Goal: Task Accomplishment & Management: Manage account settings

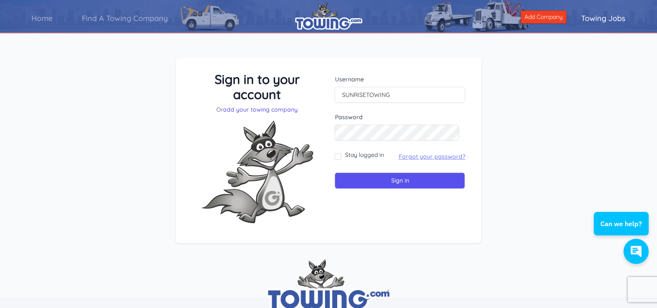
click at [421, 155] on link "Forgot your password?" at bounding box center [432, 157] width 67 height 8
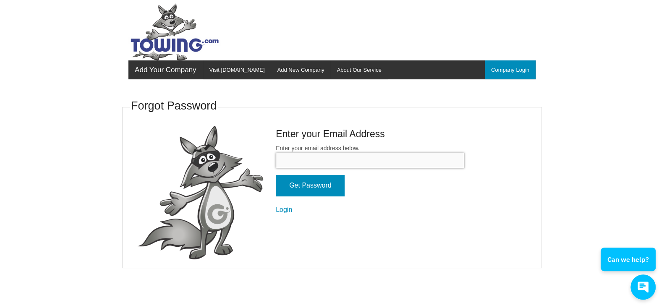
click at [369, 158] on input "Enter your email address below." at bounding box center [370, 161] width 188 height 16
type input "[EMAIL_ADDRESS][DOMAIN_NAME]"
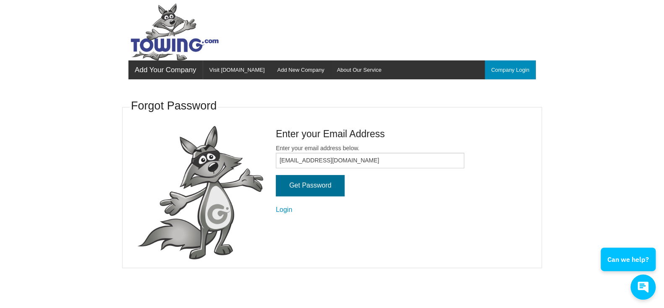
click at [318, 188] on input "Get Password" at bounding box center [310, 185] width 69 height 21
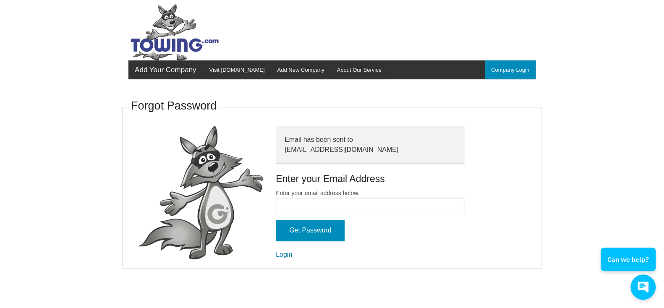
click at [287, 255] on link "Login" at bounding box center [284, 254] width 16 height 7
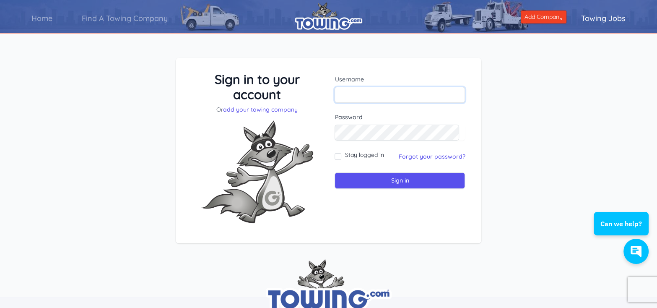
click at [352, 92] on input "text" at bounding box center [400, 95] width 130 height 16
type input "SUNRISETOWING"
click at [335, 172] on input "Sign in" at bounding box center [400, 180] width 130 height 16
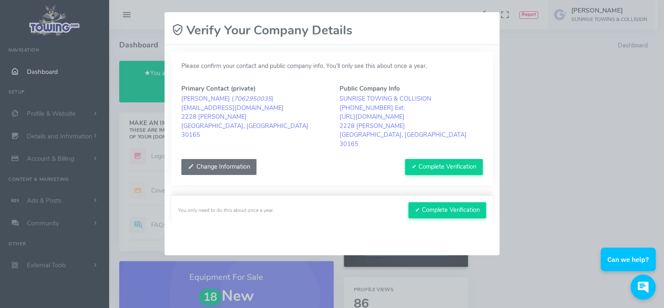
click at [230, 159] on button "Change Information" at bounding box center [218, 167] width 75 height 16
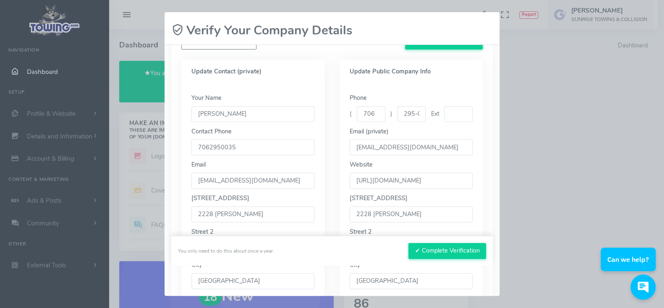
scroll to position [168, 0]
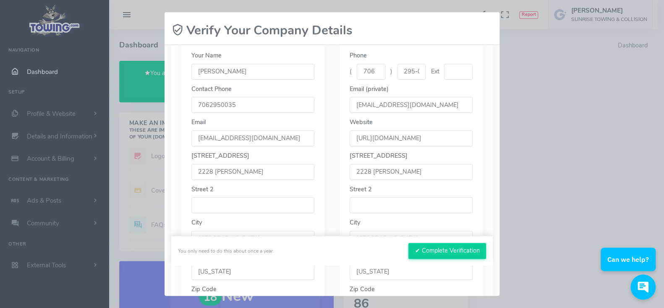
drag, startPoint x: 212, startPoint y: 161, endPoint x: 188, endPoint y: 161, distance: 24.7
click at [188, 161] on div "Your Name ROBERT Contact Phone 7062950035 Email SUNRISETOWING@AOL.COM Street 1 …" at bounding box center [252, 187] width 143 height 292
type input "1510 REDMOND CR"
drag, startPoint x: 366, startPoint y: 161, endPoint x: 333, endPoint y: 161, distance: 32.7
click at [333, 161] on div "Update Public Company Info Phone ( 706 ) 295-0035 Ext Email (private) SUNRISETO…" at bounding box center [411, 175] width 158 height 316
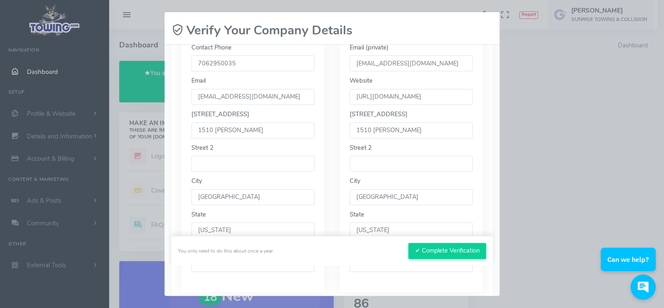
scroll to position [274, 0]
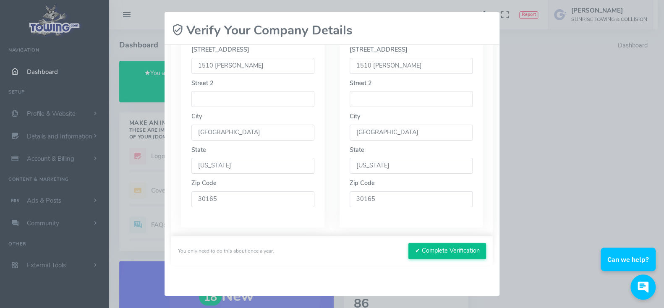
type input "1510 REDMOND CR"
click at [448, 248] on button "✔ Complete Verification" at bounding box center [447, 251] width 78 height 16
click at [409, 250] on button "✔ Complete Verification" at bounding box center [447, 251] width 78 height 16
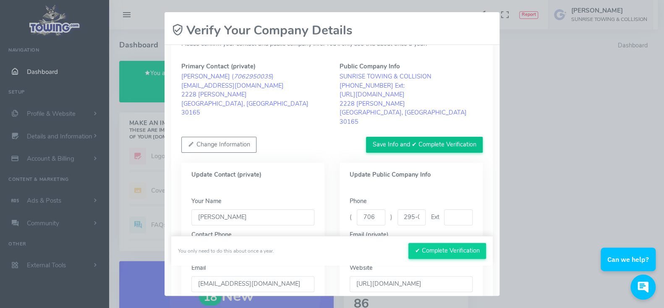
click at [412, 137] on button "Save Info and ✔ Complete Verification" at bounding box center [424, 145] width 117 height 16
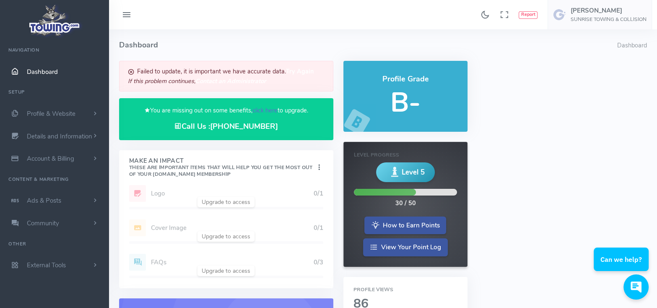
click at [271, 110] on link "click here" at bounding box center [265, 110] width 25 height 8
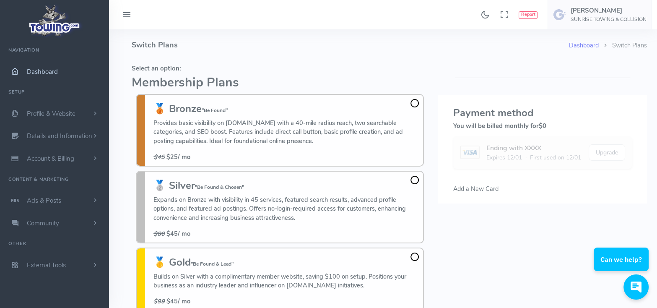
click at [37, 68] on span "Dashboard" at bounding box center [42, 72] width 31 height 8
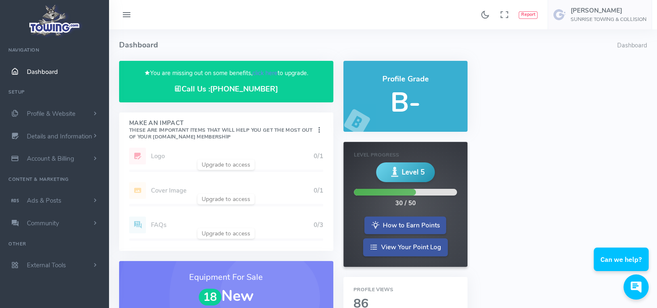
scroll to position [125, 0]
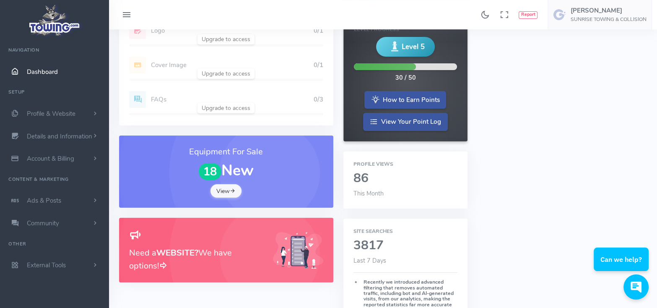
click at [222, 193] on link "View" at bounding box center [226, 190] width 31 height 13
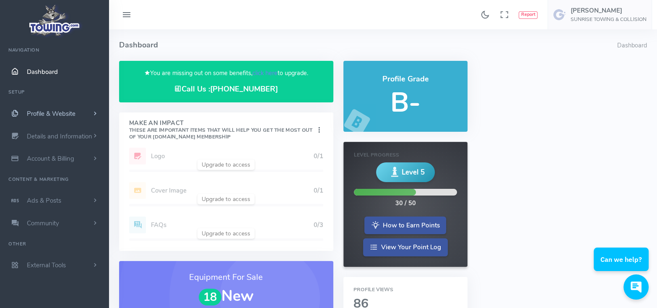
click at [54, 111] on span "Profile & Website" at bounding box center [51, 113] width 49 height 8
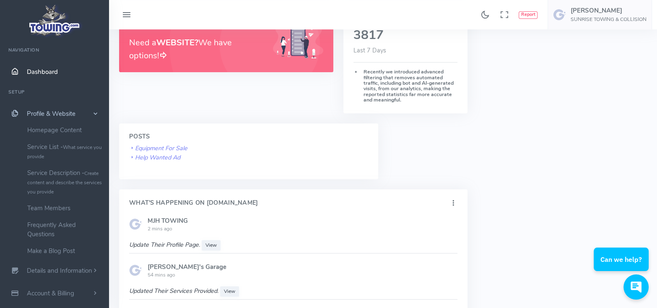
scroll to position [419, 0]
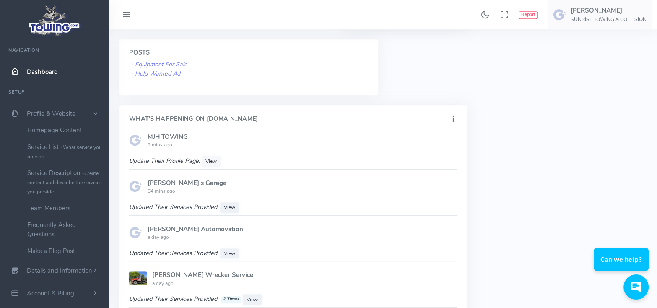
click at [208, 158] on span "View" at bounding box center [211, 161] width 11 height 7
